Goal: Task Accomplishment & Management: Complete application form

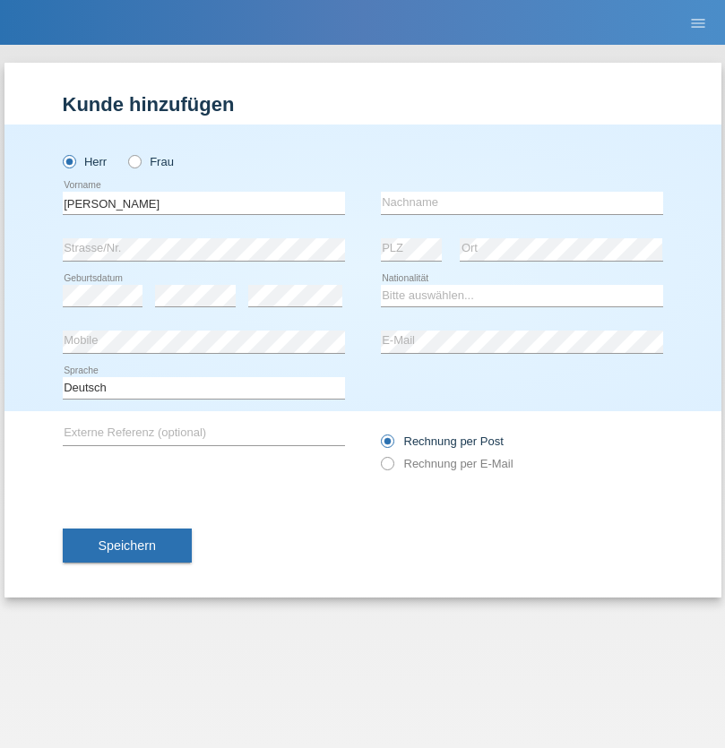
type input "Mohamed"
click at [521, 202] on input "text" at bounding box center [522, 203] width 282 height 22
type input "Mohamed"
select select "SY"
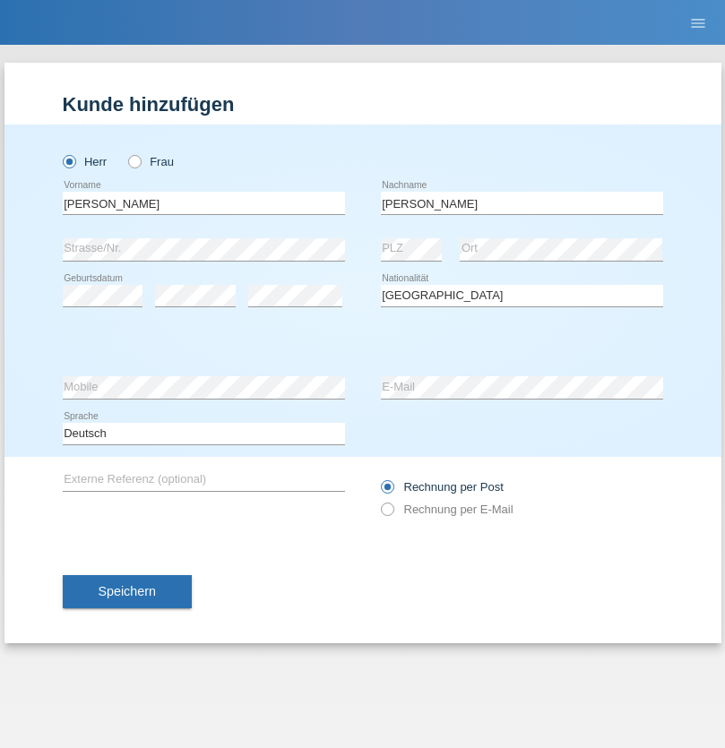
select select "C"
select select "21"
select select "12"
select select "2013"
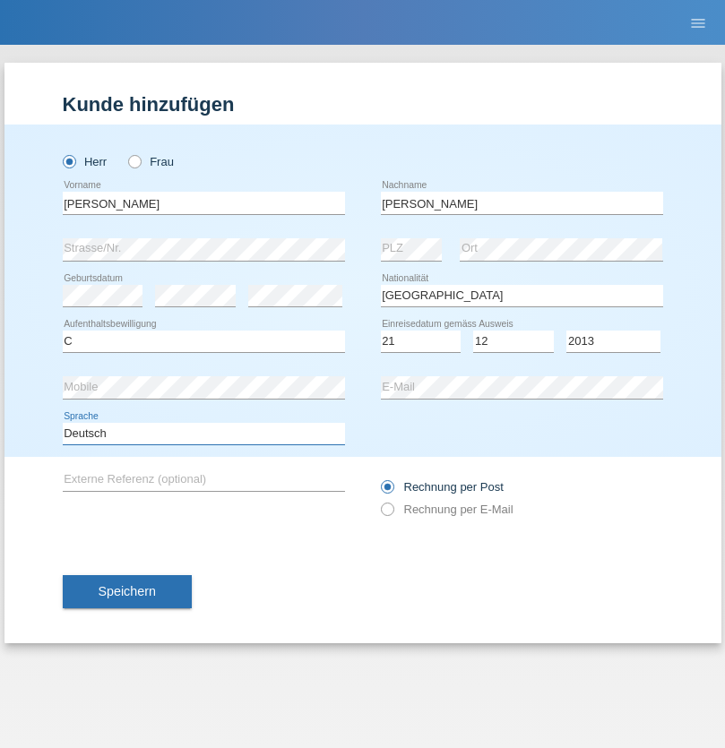
select select "en"
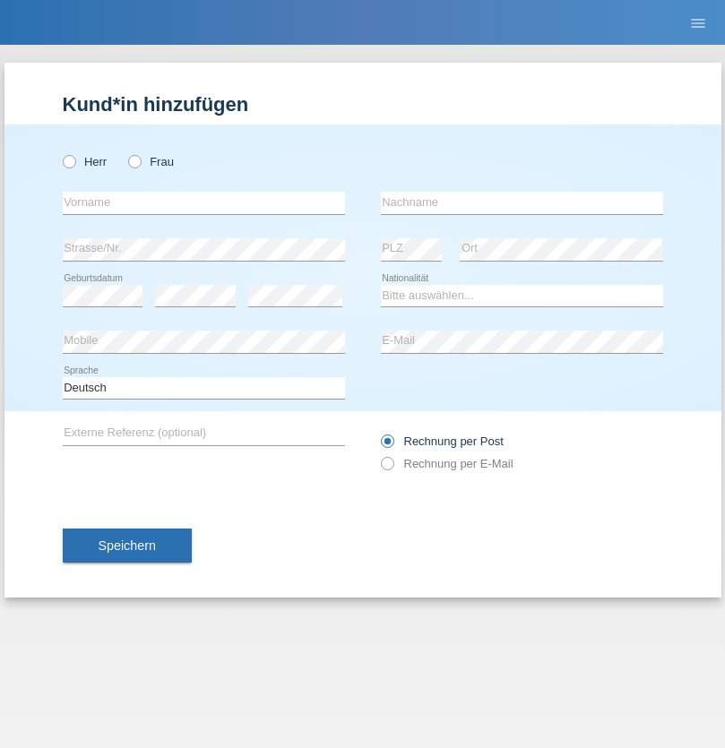
radio input "true"
click at [203, 202] on input "text" at bounding box center [204, 203] width 282 height 22
type input "David"
click at [521, 202] on input "text" at bounding box center [522, 203] width 282 height 22
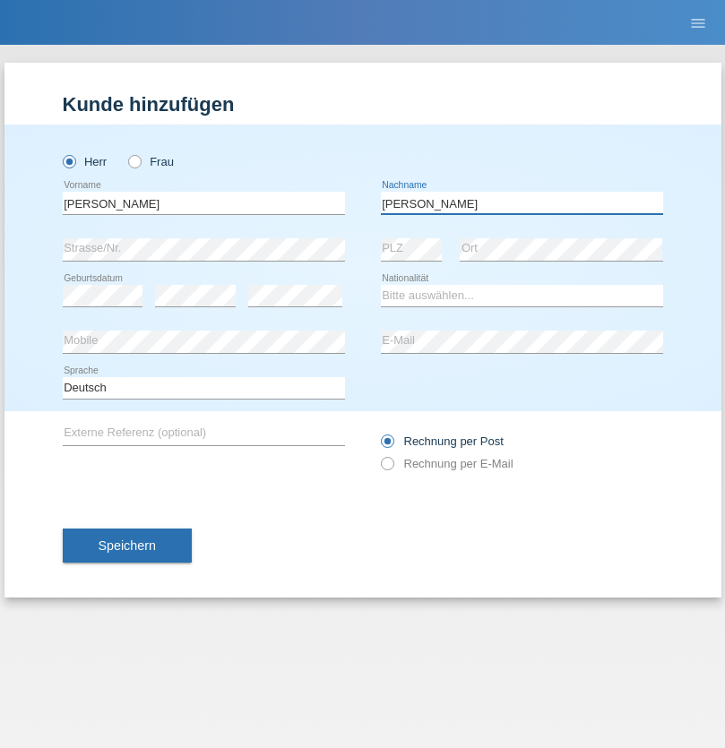
type input "Senn"
select select "CH"
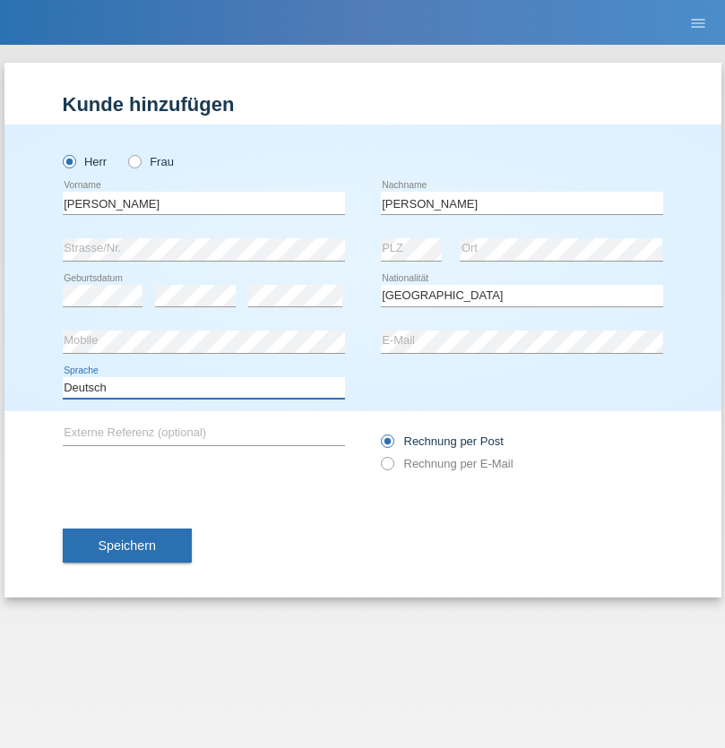
select select "en"
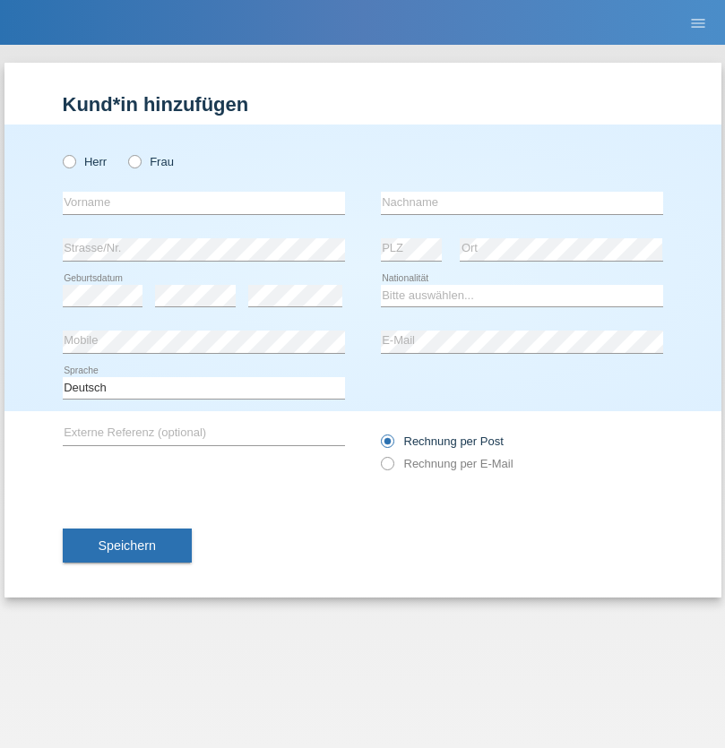
radio input "true"
click at [203, 202] on input "text" at bounding box center [204, 203] width 282 height 22
type input "firat"
click at [521, 202] on input "text" at bounding box center [522, 203] width 282 height 22
type input "kara"
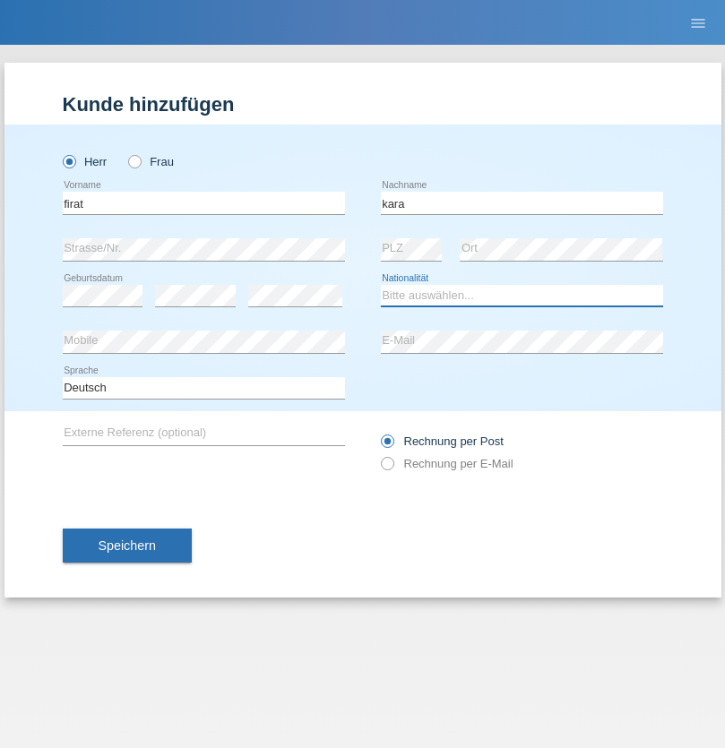
select select "CH"
radio input "true"
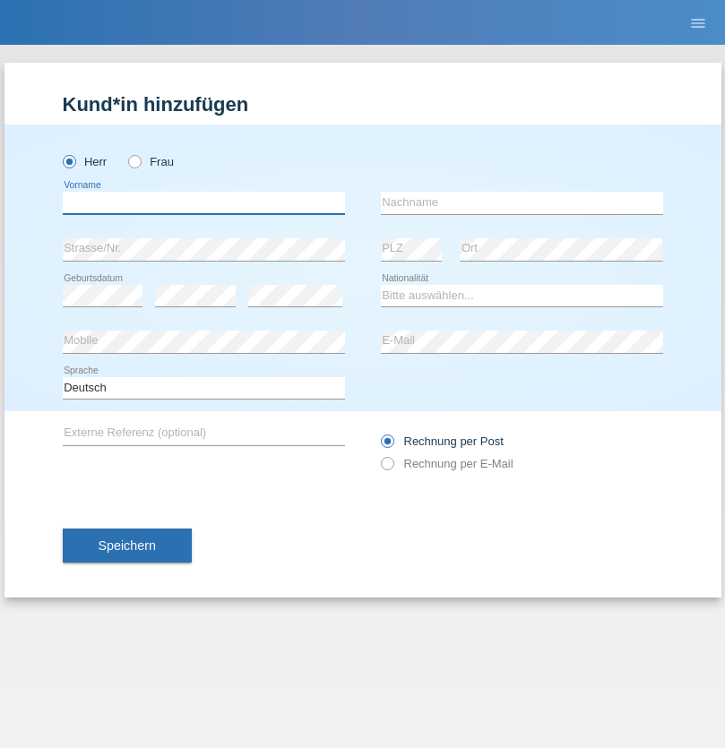
click at [203, 202] on input "text" at bounding box center [204, 203] width 282 height 22
type input "Francesco"
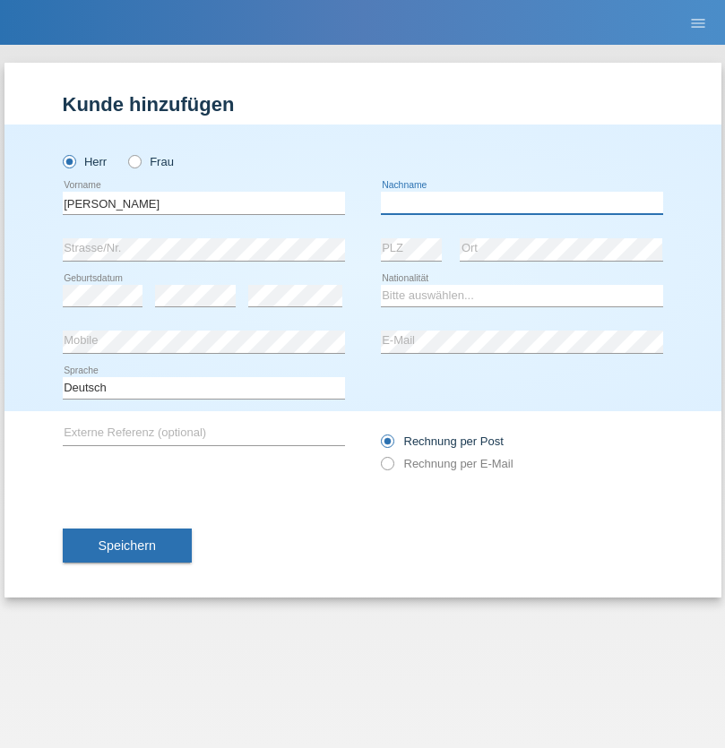
click at [521, 202] on input "text" at bounding box center [522, 203] width 282 height 22
type input "Fortugno"
select select "IT"
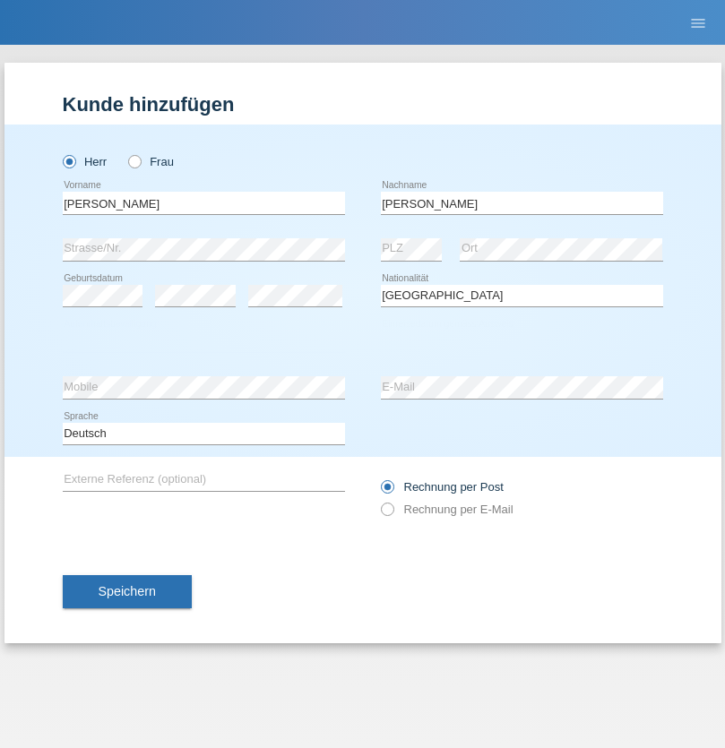
select select "C"
select select "09"
select select "08"
select select "2006"
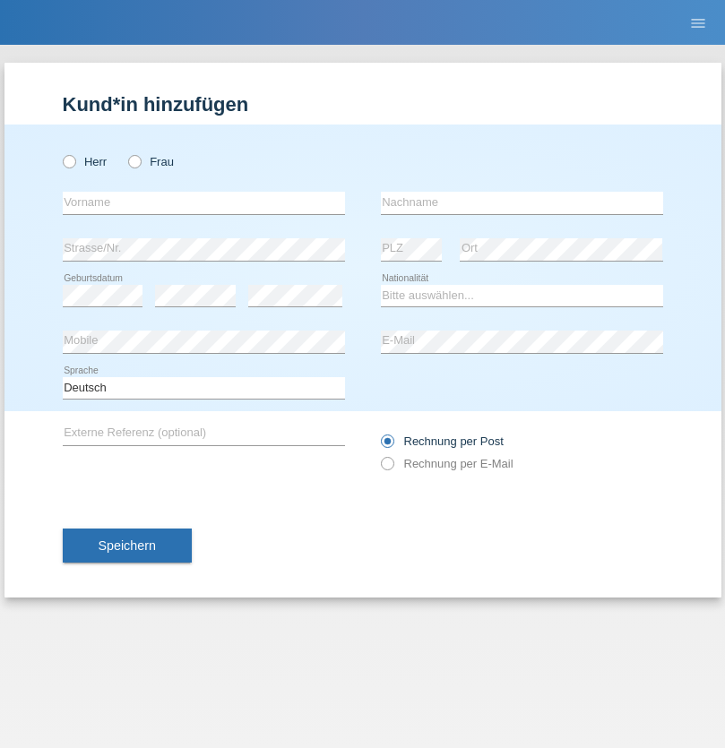
radio input "true"
click at [203, 202] on input "text" at bounding box center [204, 203] width 282 height 22
type input "[PERSON_NAME]"
click at [521, 202] on input "text" at bounding box center [522, 203] width 282 height 22
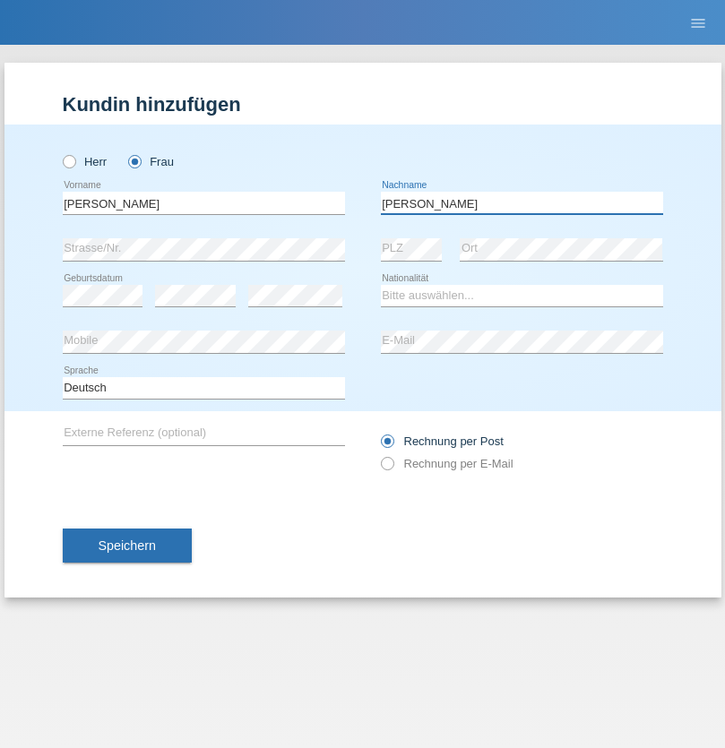
type input "[PERSON_NAME]"
select select "UA"
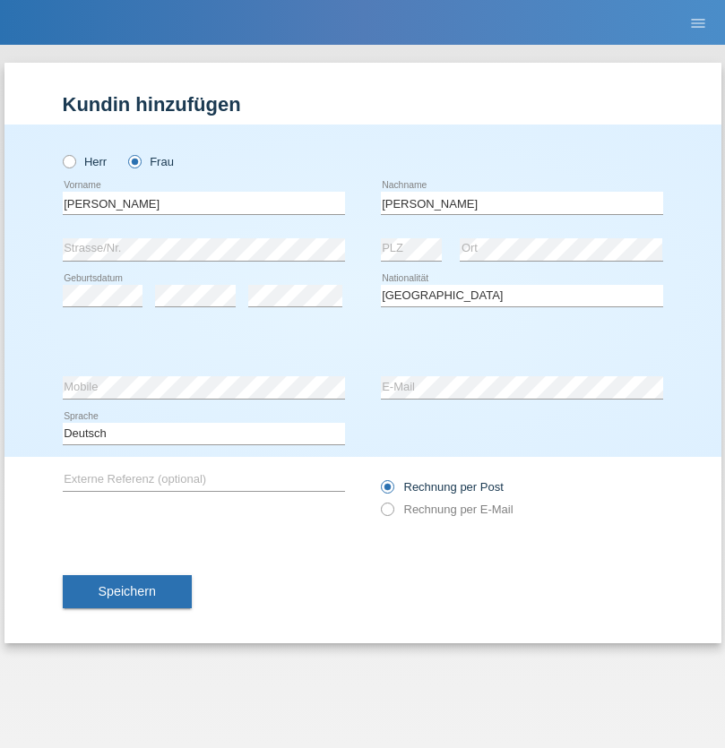
select select "C"
select select "23"
select select "10"
select select "2021"
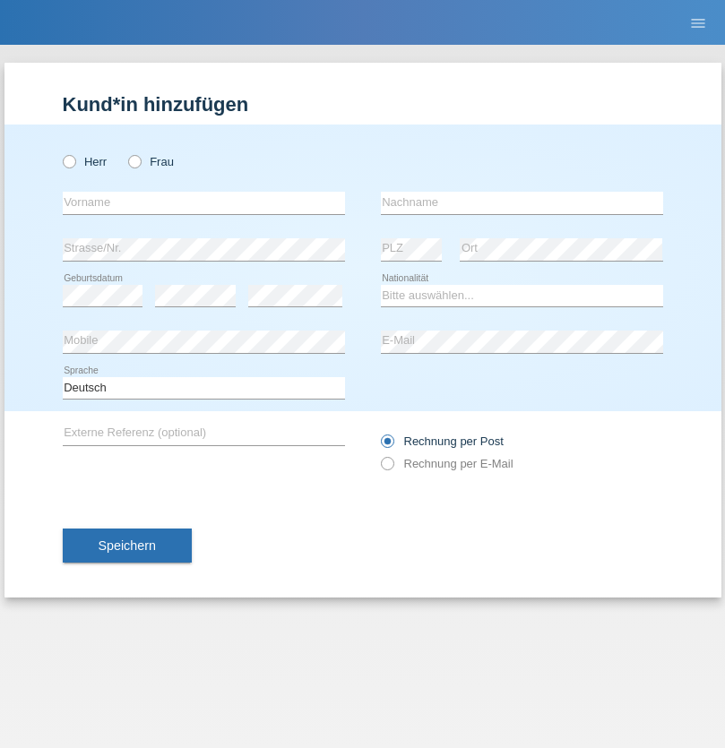
radio input "true"
click at [203, 202] on input "text" at bounding box center [204, 203] width 282 height 22
type input "Nuria"
click at [521, 202] on input "text" at bounding box center [522, 203] width 282 height 22
type input "D'Antino"
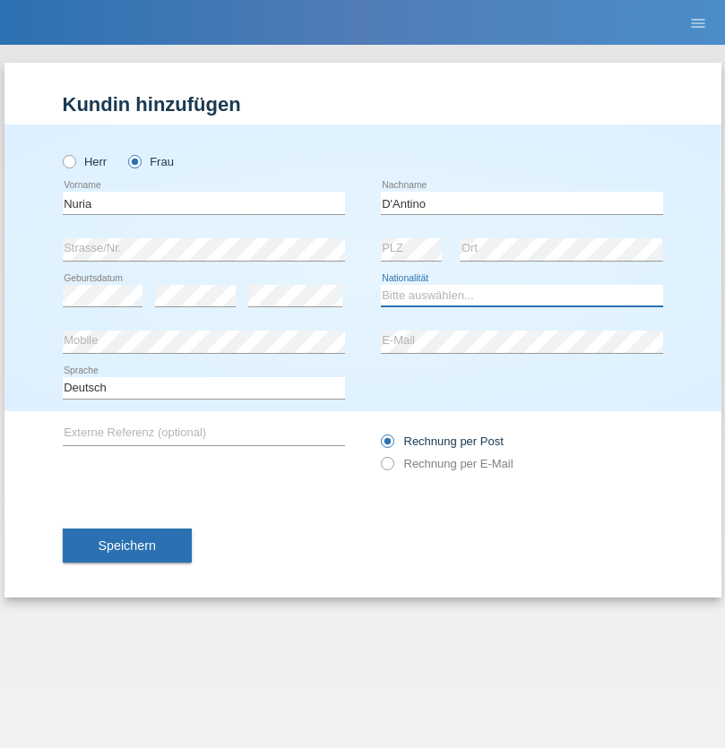
select select "CH"
